Goal: Transaction & Acquisition: Purchase product/service

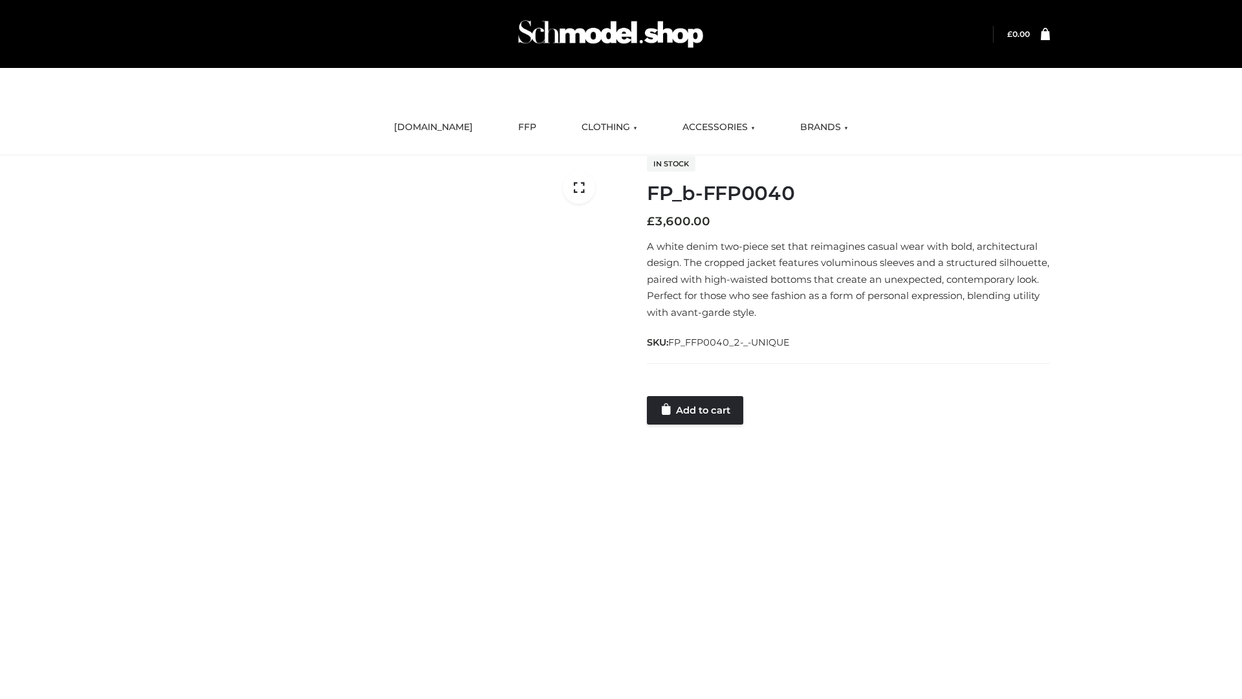
click at [696, 409] on link "Add to cart" at bounding box center [695, 410] width 96 height 28
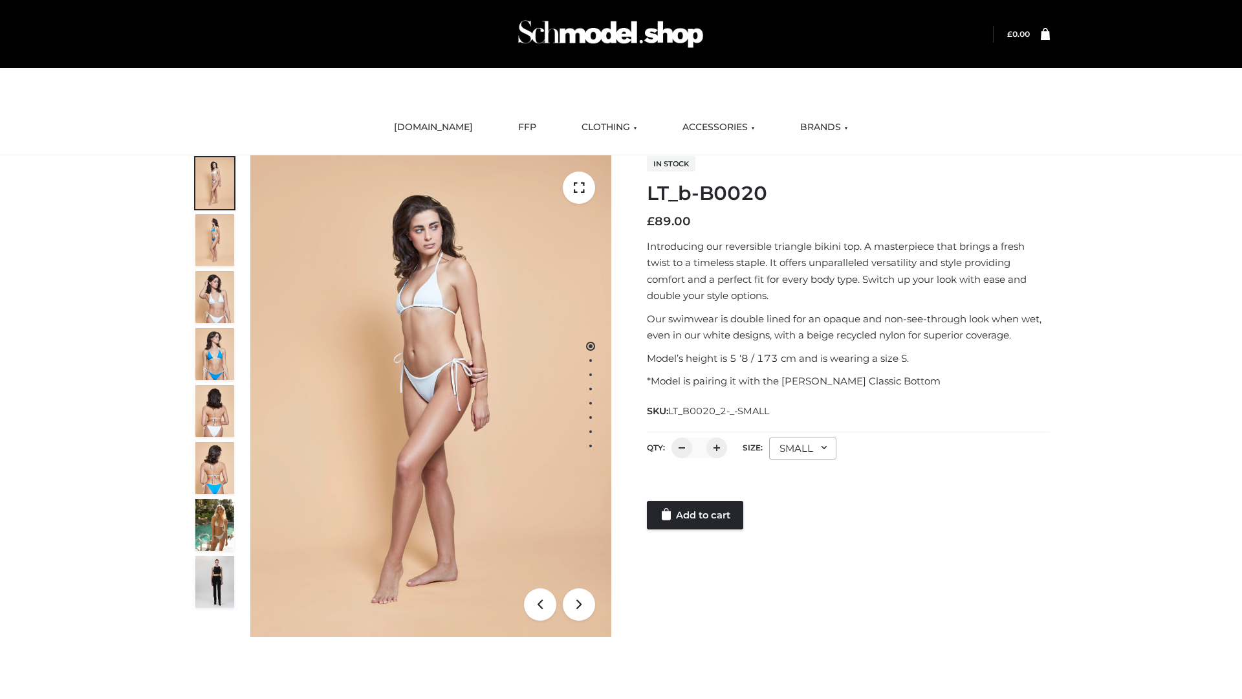
click at [696, 515] on link "Add to cart" at bounding box center [695, 515] width 96 height 28
